Goal: Browse casually: Explore the website without a specific task or goal

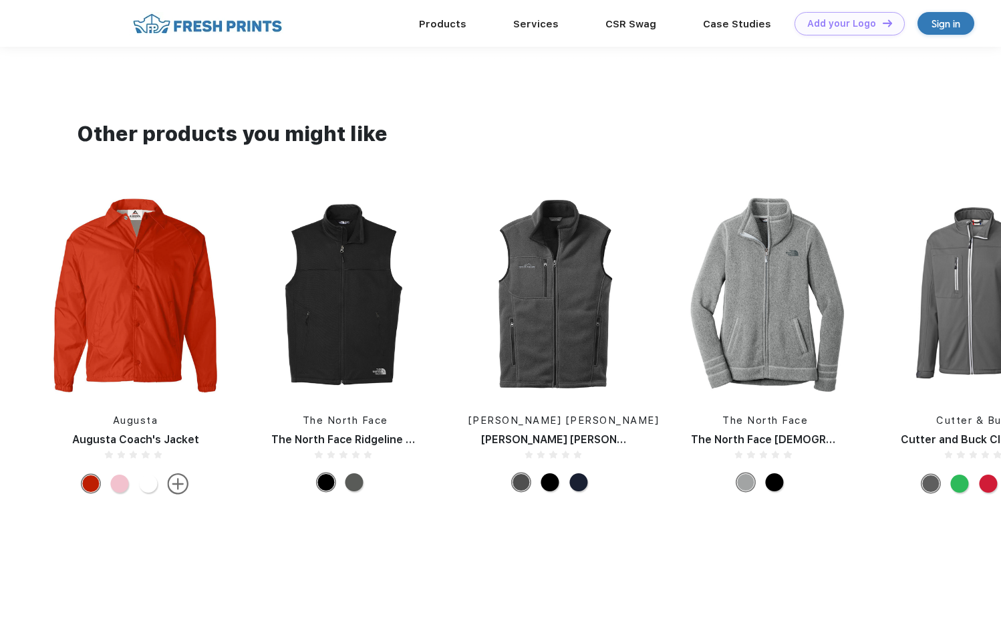
scroll to position [922, 0]
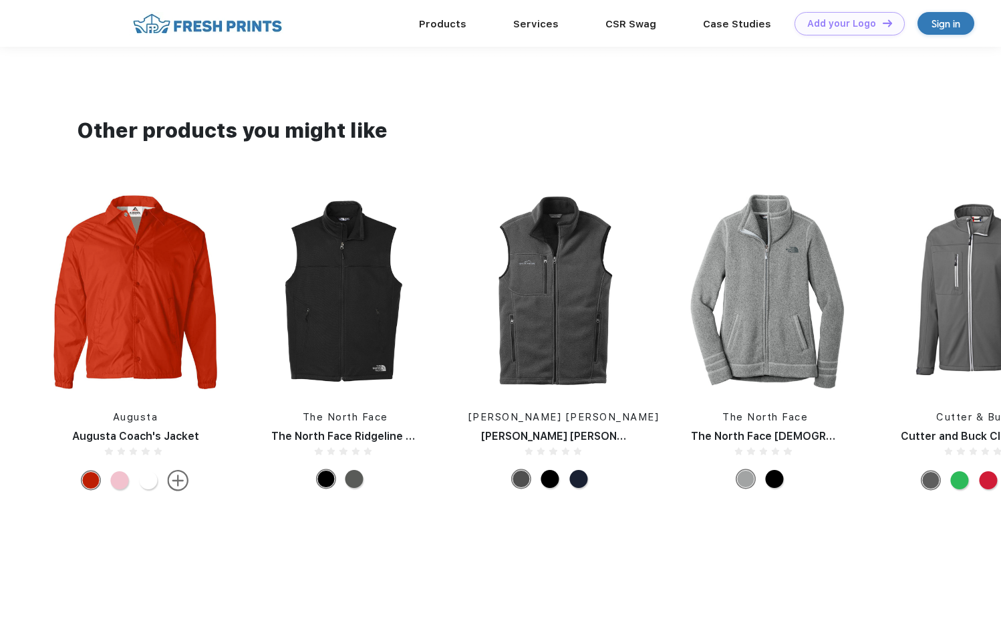
click at [565, 312] on img at bounding box center [555, 291] width 175 height 201
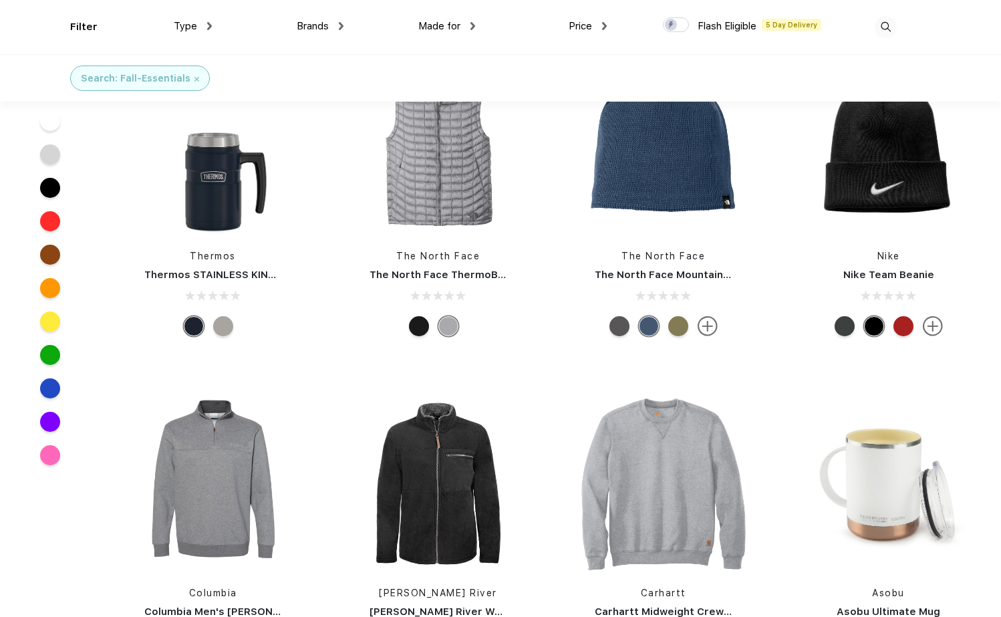
scroll to position [362, 0]
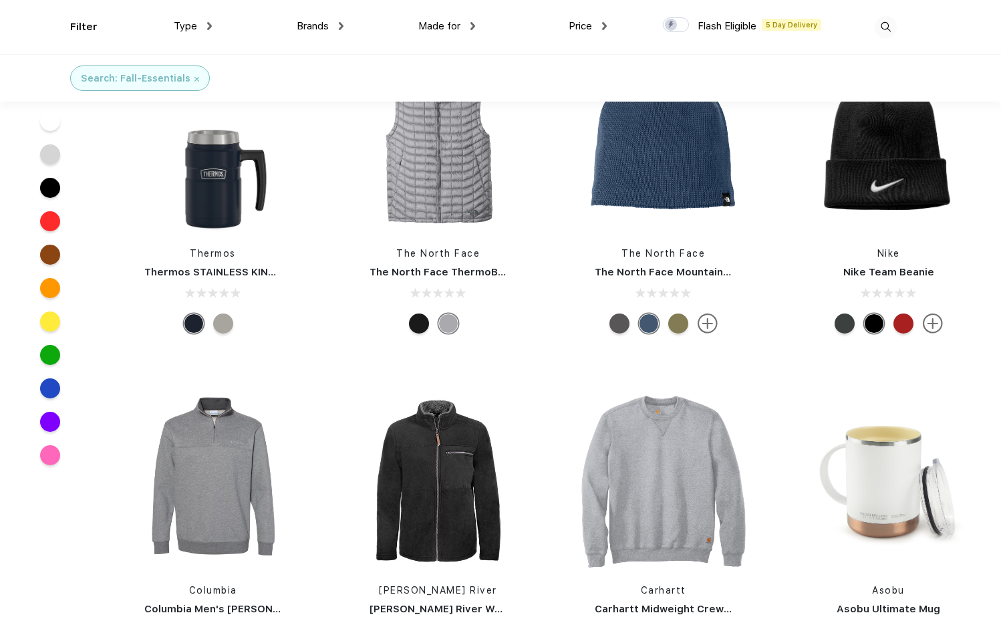
click at [955, 269] on div "Nike Team Beanie" at bounding box center [889, 272] width 198 height 15
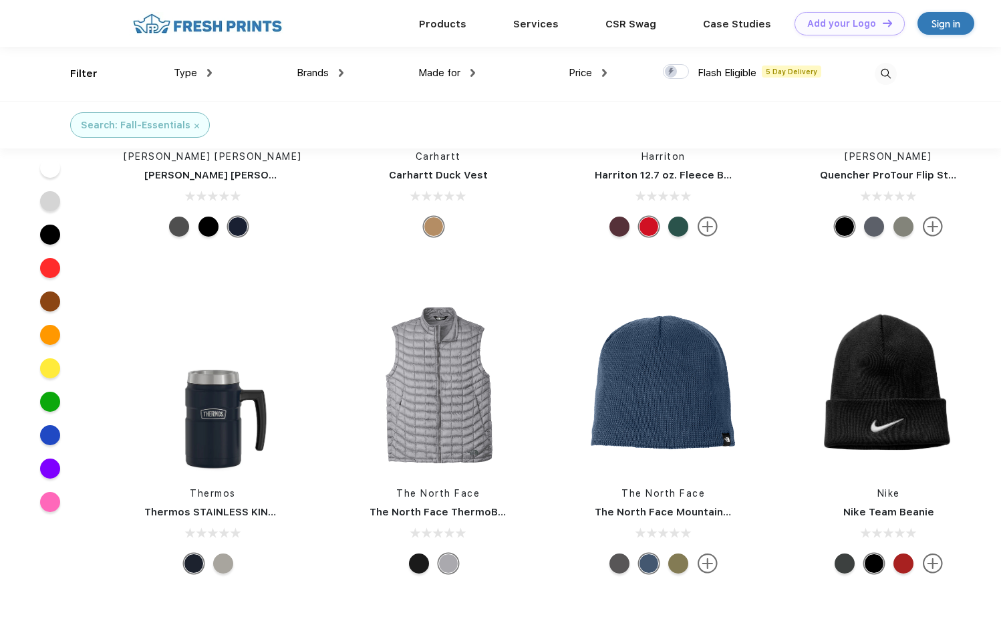
scroll to position [11, 0]
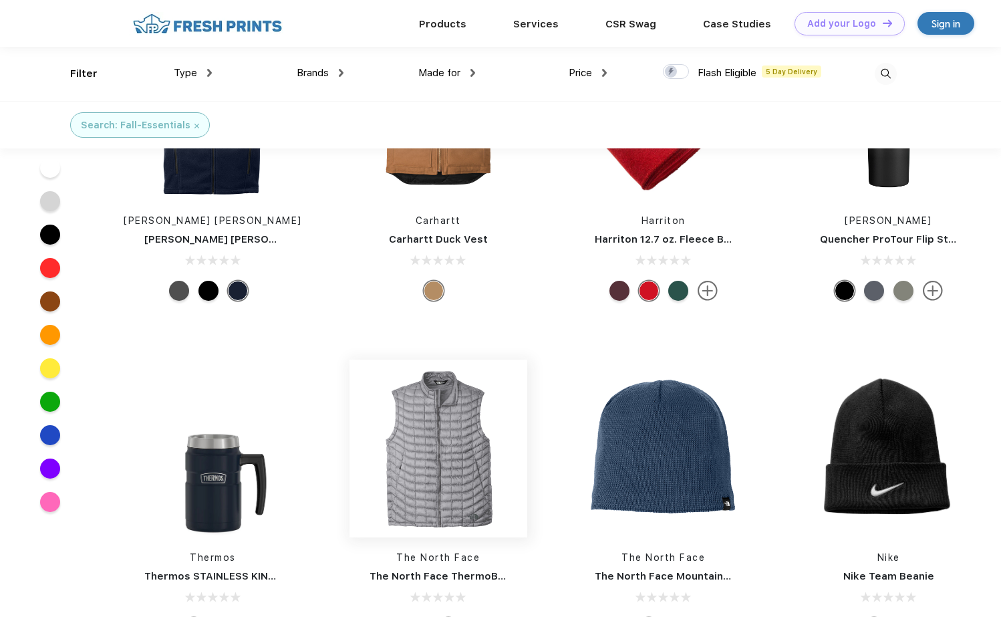
click at [462, 485] on img at bounding box center [439, 449] width 178 height 178
